Goal: Information Seeking & Learning: Learn about a topic

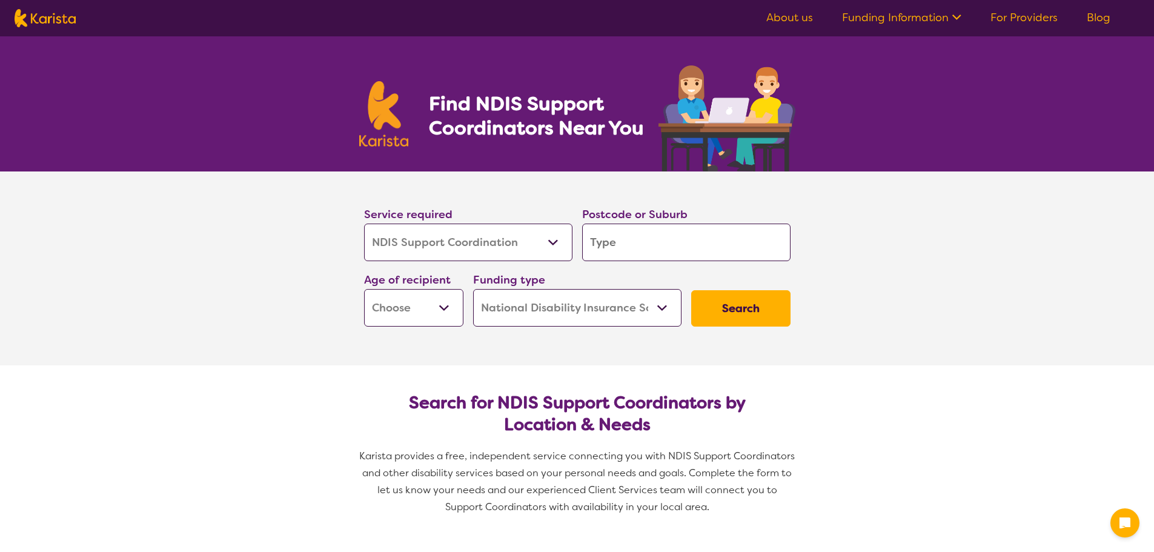
select select "NDIS Support Coordination"
select select "NDIS"
select select "NDIS Support Coordination"
select select "NDIS"
click at [623, 237] on input "search" at bounding box center [686, 243] width 208 height 38
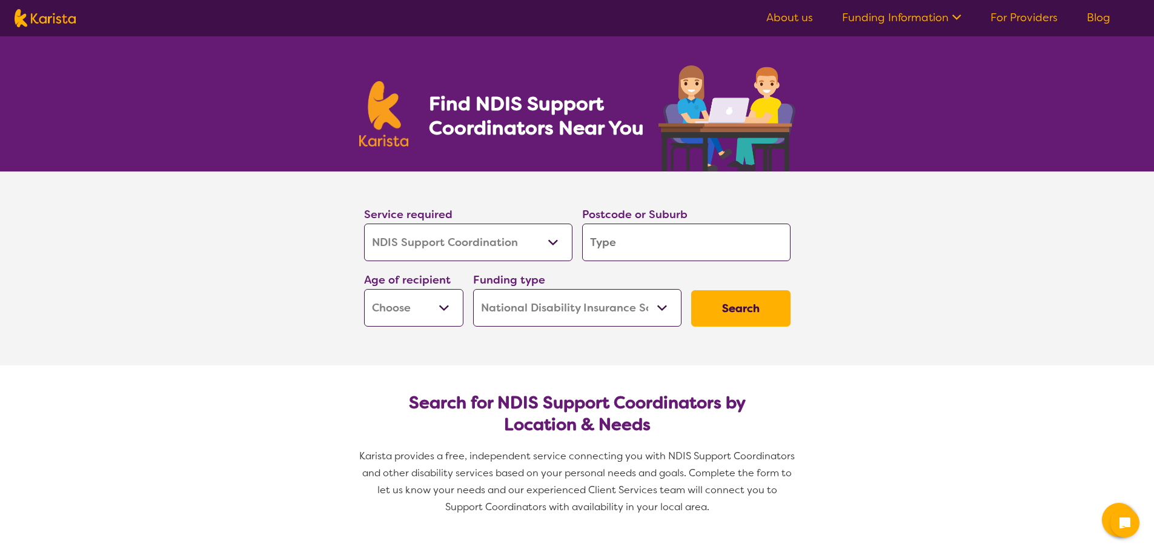
type input "6164"
click at [394, 306] on select "Early Childhood - 0 to 9 Child - 10 to 11 Adolescent - 12 to 17 Adult - 18 to 6…" at bounding box center [413, 308] width 99 height 38
select select "AD"
click at [364, 289] on select "Early Childhood - 0 to 9 Child - 10 to 11 Adolescent - 12 to 17 Adult - 18 to 6…" at bounding box center [413, 308] width 99 height 38
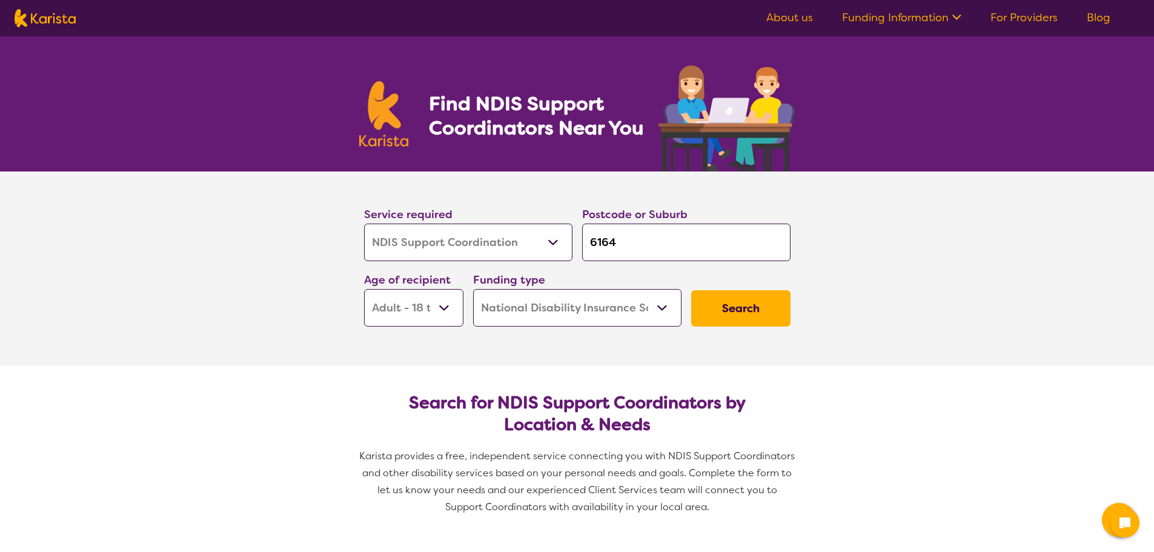
select select "AD"
click at [594, 311] on select "Home Care Package (HCP) National Disability Insurance Scheme (NDIS) I don't know" at bounding box center [577, 308] width 208 height 38
click at [752, 310] on button "Search" at bounding box center [740, 308] width 99 height 36
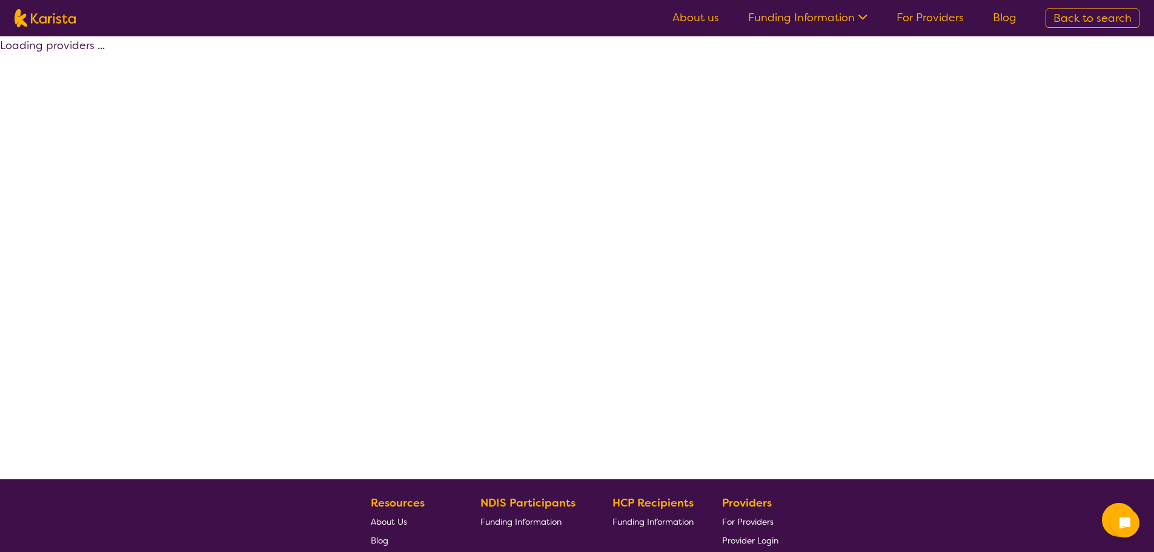
select select "by_score"
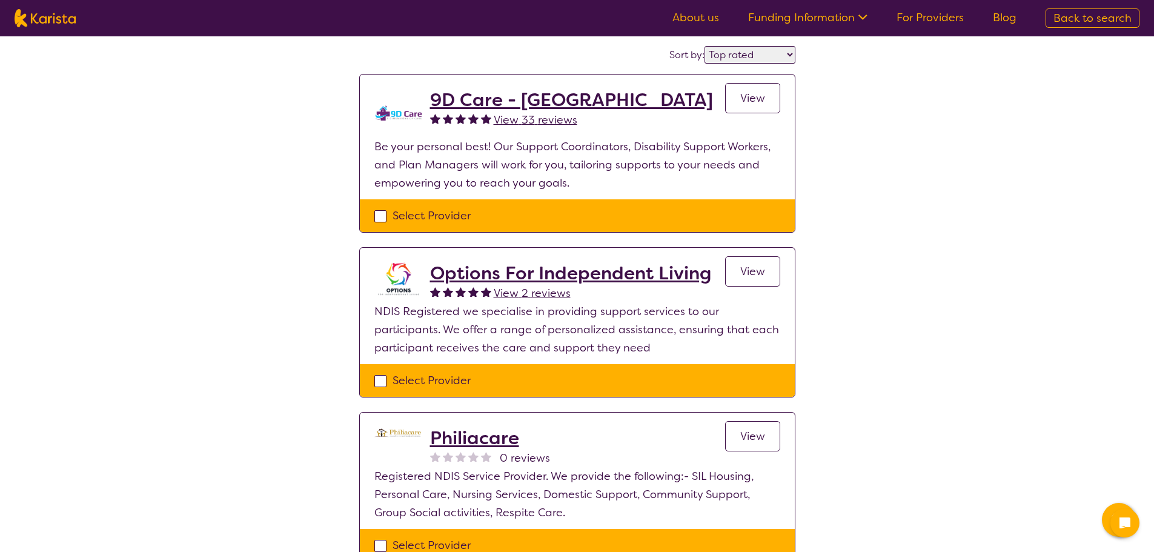
scroll to position [61, 0]
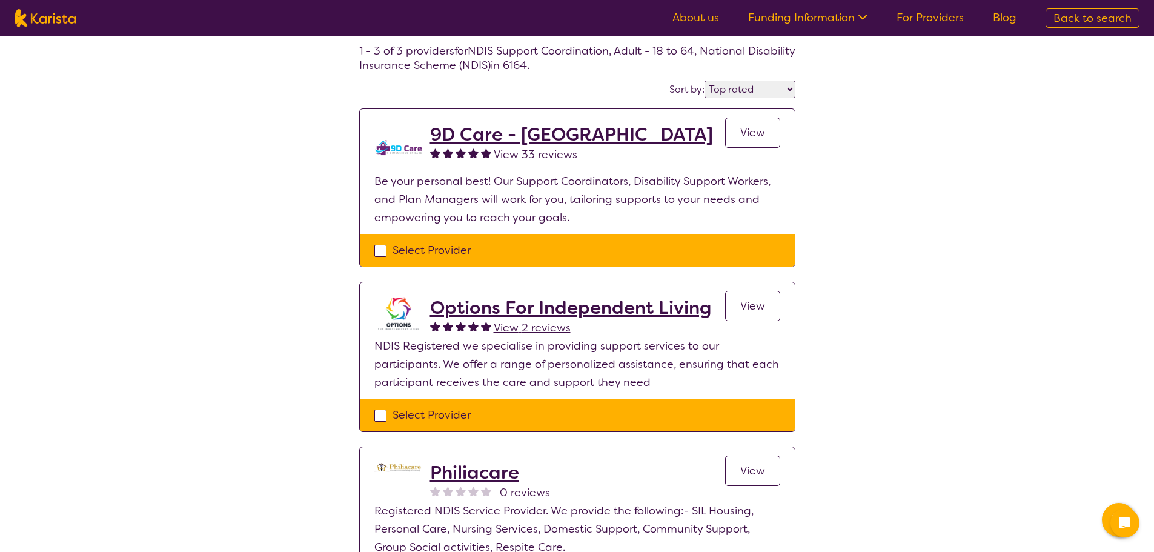
click at [376, 250] on div "Select Provider" at bounding box center [577, 250] width 406 height 18
checkbox input "true"
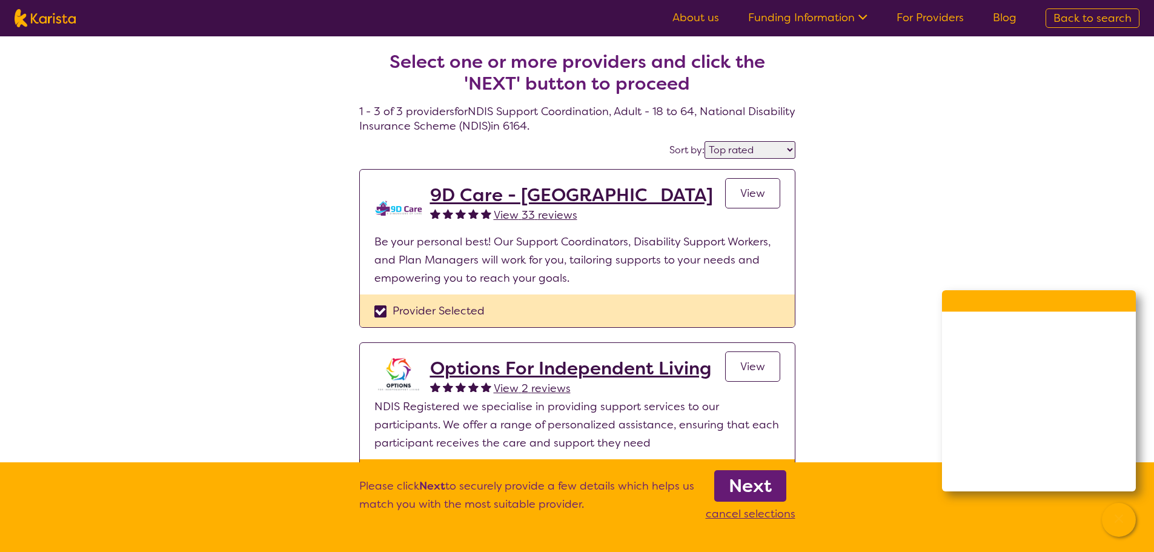
click at [744, 478] on b "Next" at bounding box center [750, 486] width 43 height 24
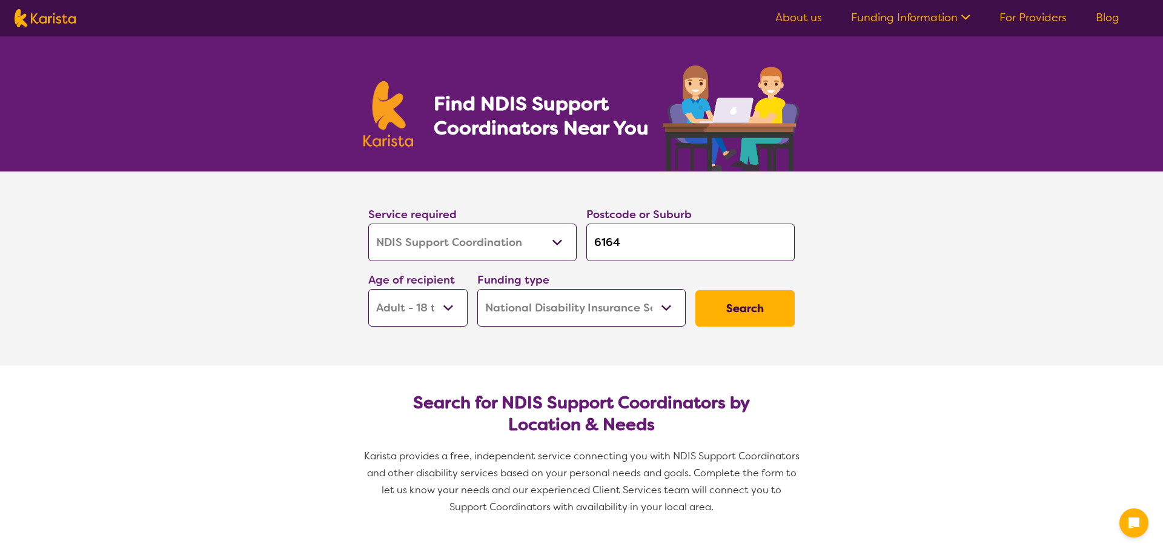
select select "NDIS Support Coordination"
select select "AD"
select select "NDIS"
select select "NDIS Support Coordination"
select select "AD"
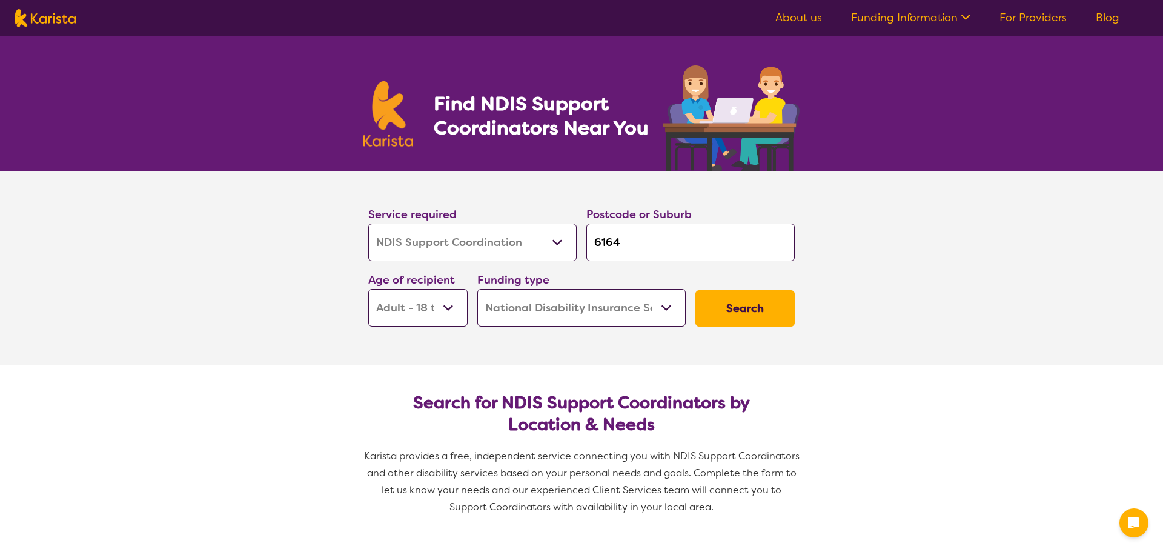
select select "NDIS"
click at [740, 310] on button "Search" at bounding box center [740, 308] width 99 height 36
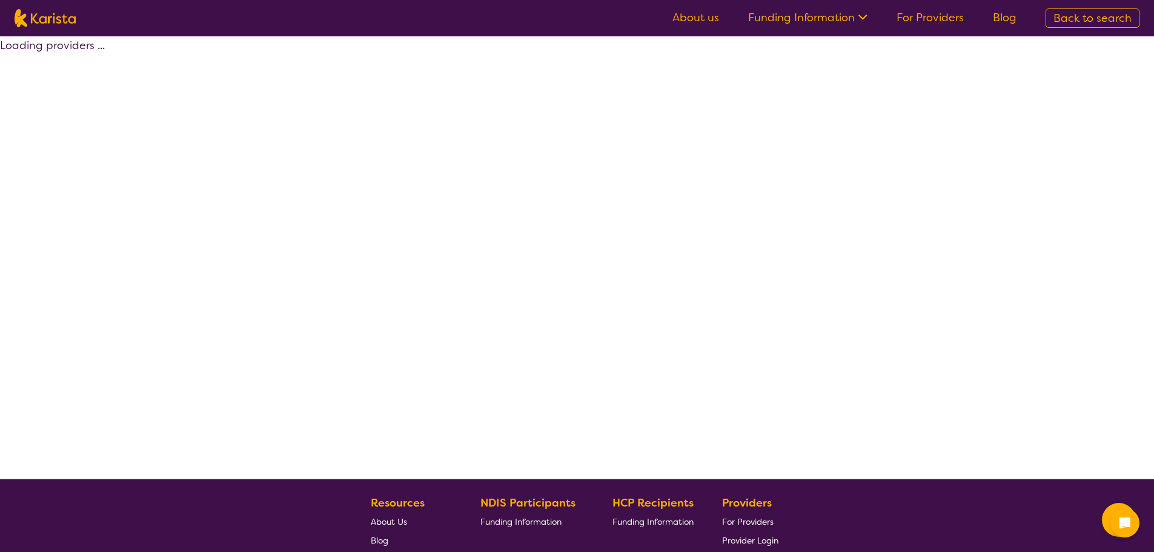
select select "by_score"
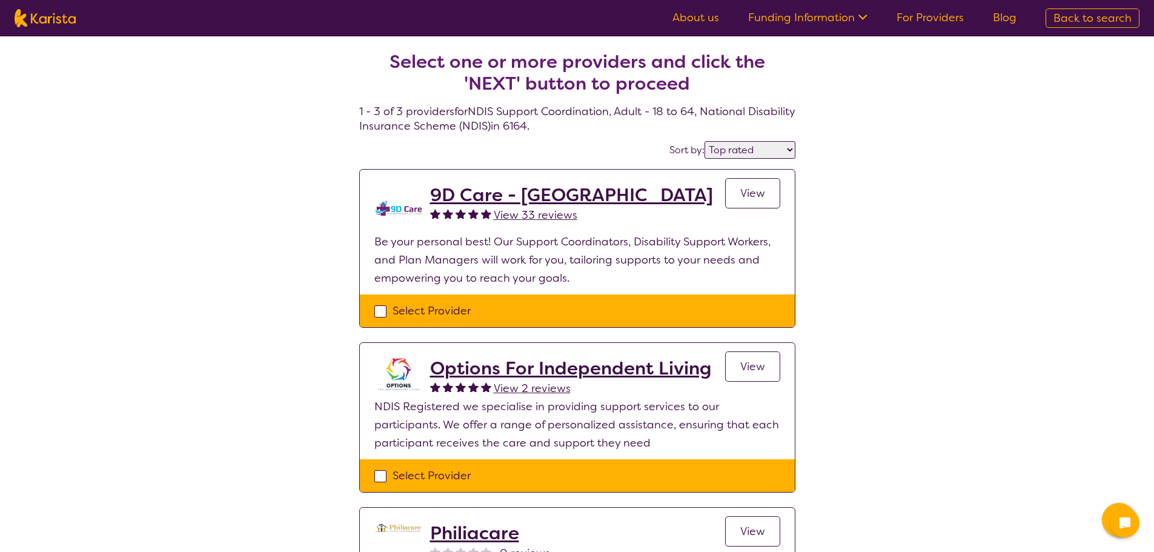
click at [460, 191] on h2 "9D Care - [GEOGRAPHIC_DATA]" at bounding box center [571, 195] width 283 height 22
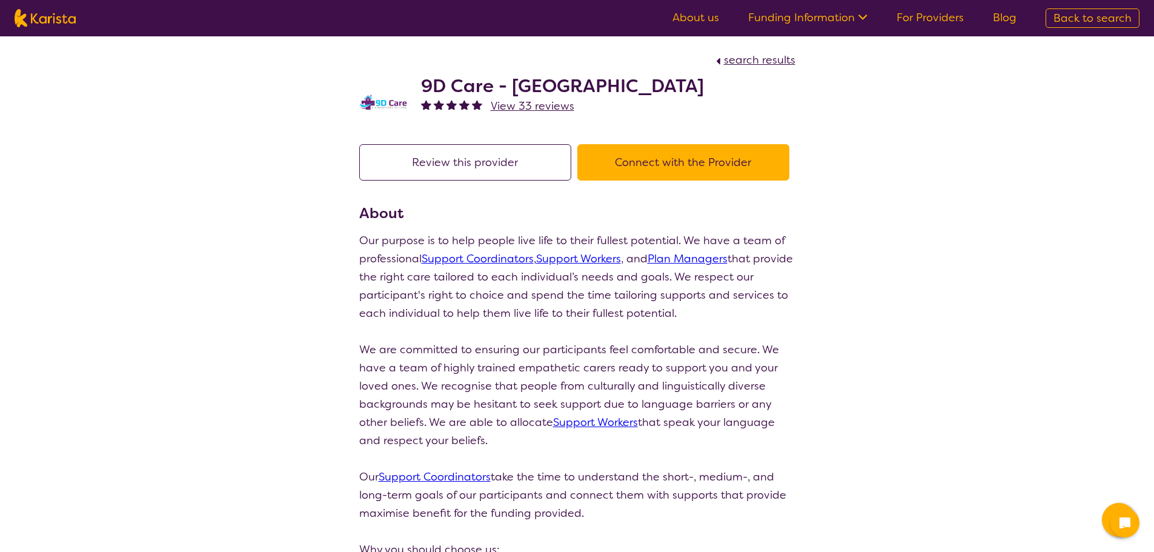
click at [517, 256] on link "Support Coordinators" at bounding box center [478, 258] width 112 height 15
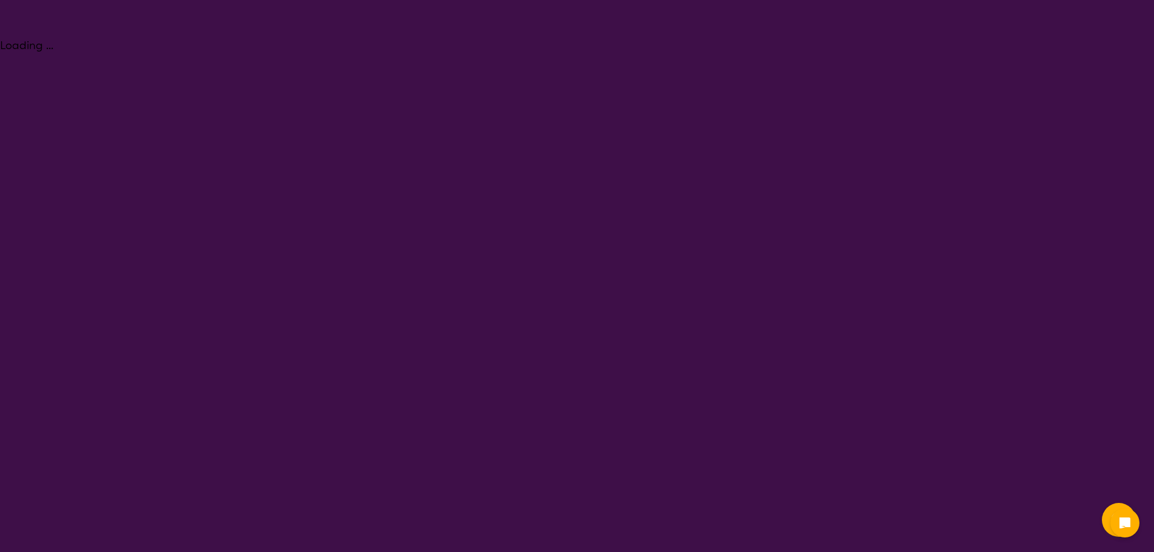
select select "NDIS Support Coordination"
select select "AD"
select select "NDIS"
select select "NDIS Support Coordination"
select select "AD"
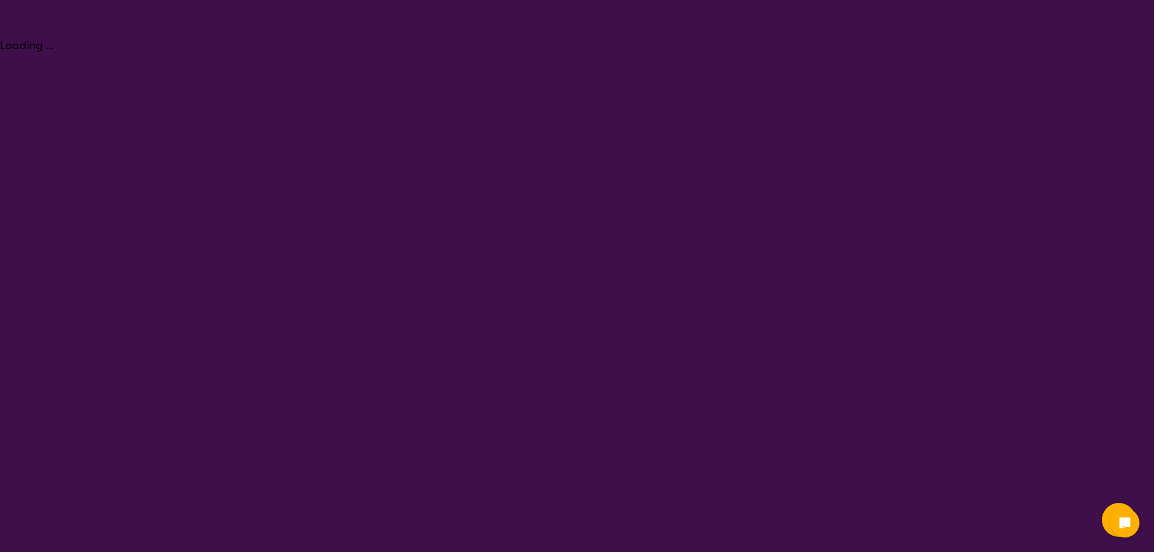
select select "NDIS"
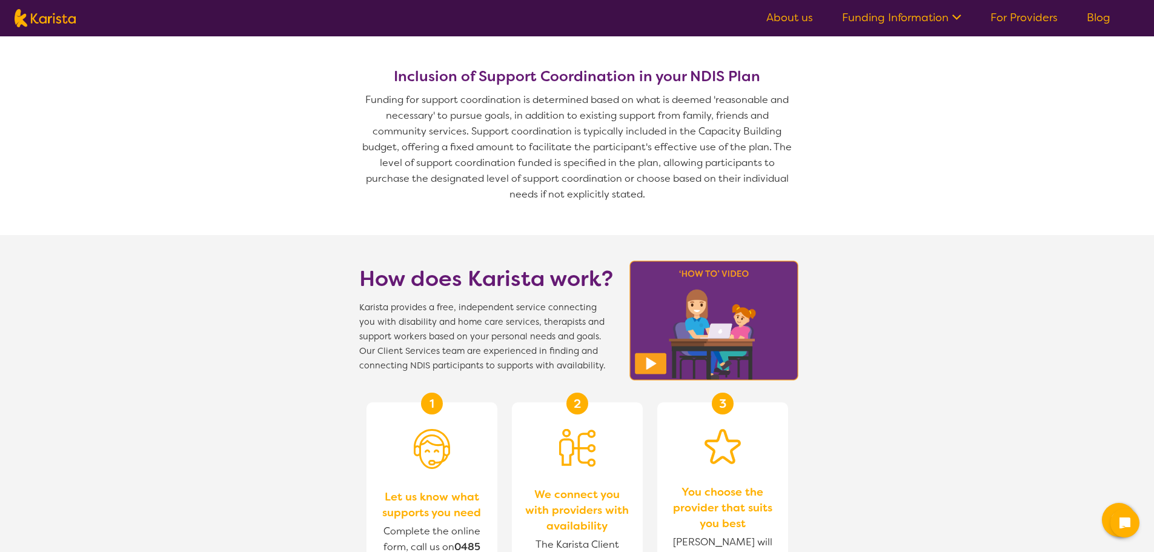
scroll to position [1333, 0]
